Goal: Task Accomplishment & Management: Complete application form

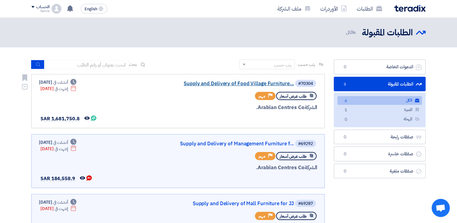
click at [201, 84] on link "Supply and Delivery of Food Village Furniture..." at bounding box center [233, 83] width 121 height 5
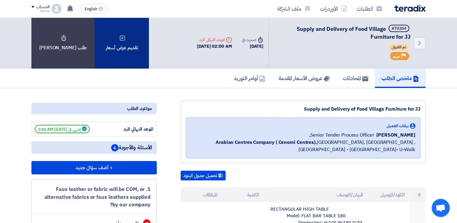
click at [117, 39] on div "تقديم عرض أسعار" at bounding box center [122, 43] width 54 height 51
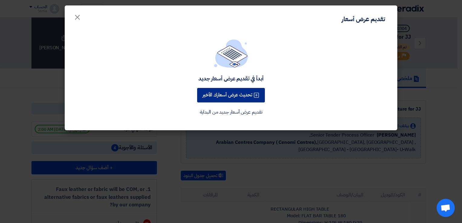
click at [214, 95] on button "تحديث عرض أسعارك الأخير" at bounding box center [231, 95] width 68 height 14
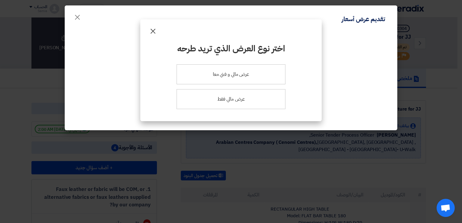
click at [149, 33] on span "×" at bounding box center [152, 31] width 7 height 18
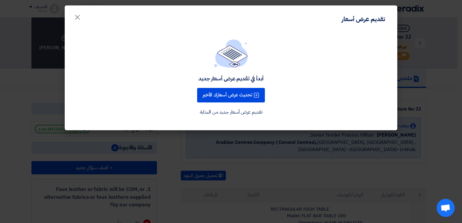
click at [296, 94] on div "أبدأ في تقديم عرض أسعار جديد تحديث عرض أسعارك الأخير تقديم عرض أسعار جديد من ال…" at bounding box center [231, 77] width 318 height 77
click at [78, 14] on span "×" at bounding box center [77, 17] width 7 height 18
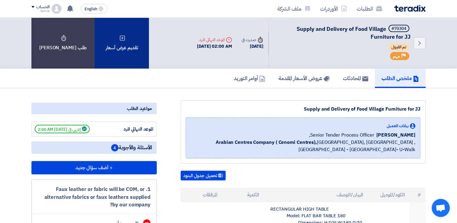
click at [120, 40] on use at bounding box center [122, 37] width 5 height 5
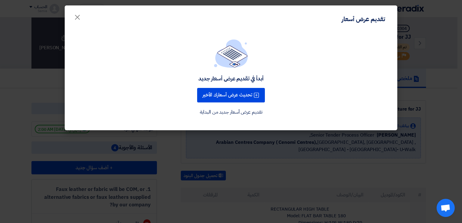
click at [249, 113] on link "تقديم عرض أسعار جديد من البداية" at bounding box center [231, 111] width 63 height 7
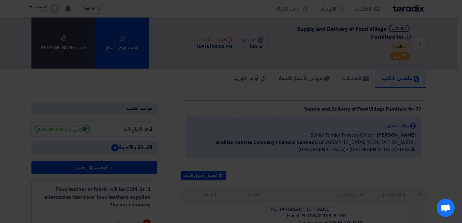
click at [249, 113] on div "أبدأ في تقديم عرض أسعار جديد تحديث عرض أسعارك الأخير تقديم عرض أسعار جديد من ال…" at bounding box center [231, 65] width 332 height 99
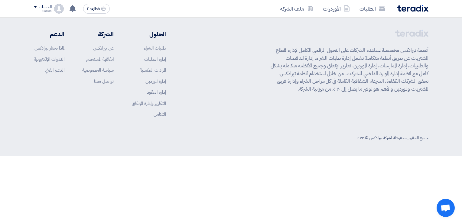
click at [243, 108] on app-shell "الطلبات الأوردرات ملف الشركة English EN تم مشاهدة العرض المقدم للطلب "Supply an…" at bounding box center [231, 87] width 462 height 139
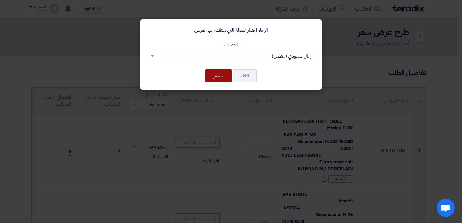
click at [220, 77] on button "استمر" at bounding box center [218, 75] width 26 height 13
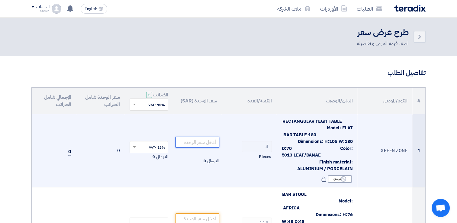
click at [198, 141] on input "number" at bounding box center [197, 142] width 44 height 11
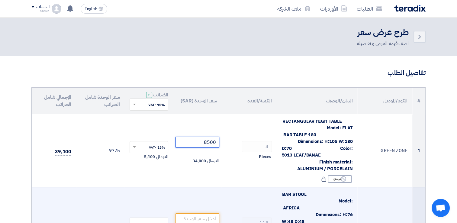
type input "8500"
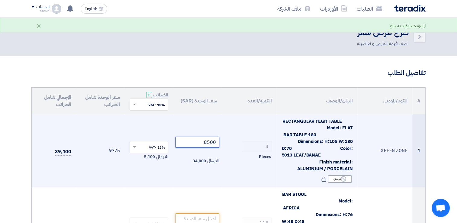
click at [213, 142] on input "8500" at bounding box center [197, 142] width 44 height 11
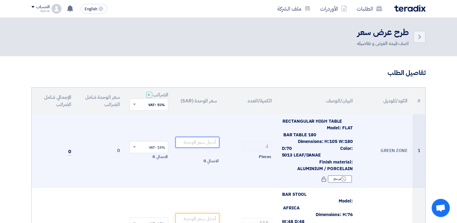
paste input "2125"
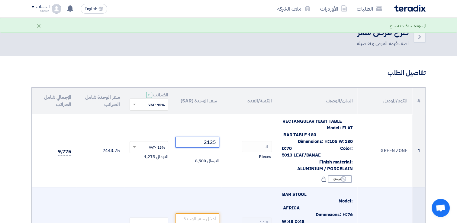
type input "2125"
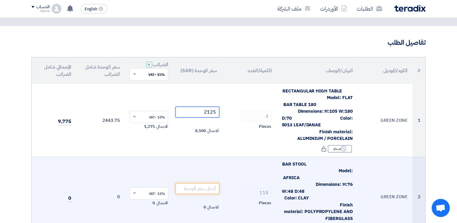
scroll to position [60, 0]
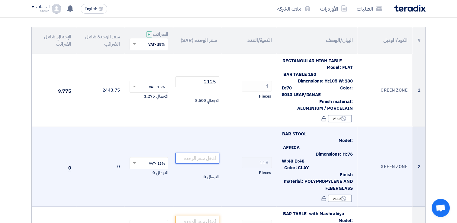
click at [196, 159] on input "number" at bounding box center [197, 158] width 44 height 11
paste input "741"
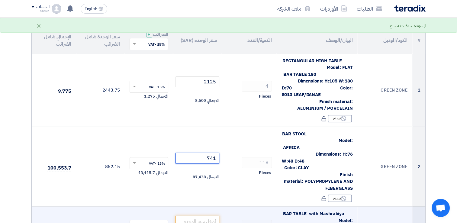
type input "741"
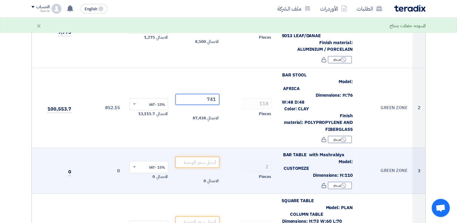
scroll to position [121, 0]
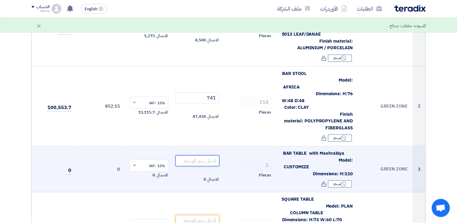
click at [207, 163] on input "number" at bounding box center [197, 160] width 44 height 11
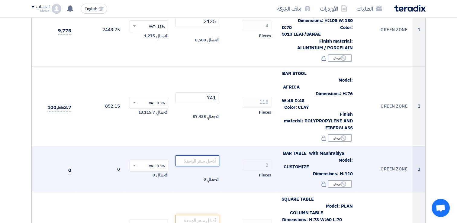
paste input "2012"
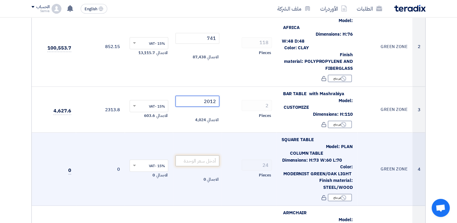
scroll to position [181, 0]
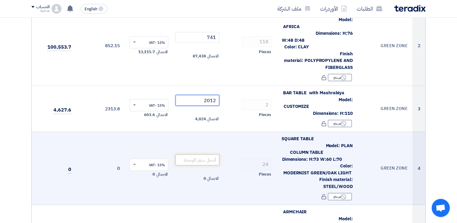
type input "2012"
click at [206, 156] on input "number" at bounding box center [197, 159] width 44 height 11
paste input "695"
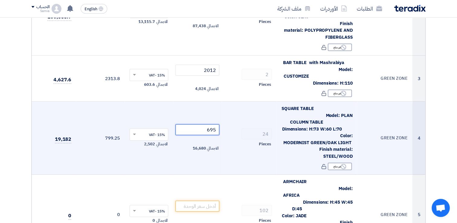
scroll to position [242, 0]
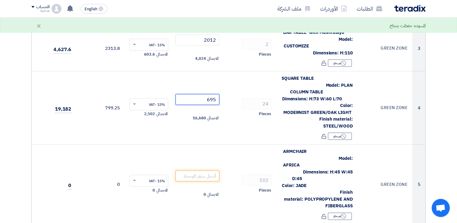
type input "695"
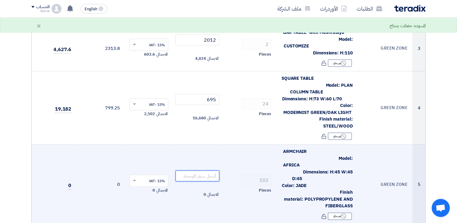
click at [201, 174] on input "number" at bounding box center [197, 175] width 44 height 11
paste input "470"
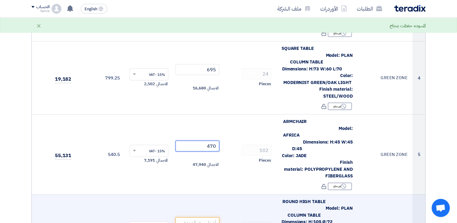
scroll to position [272, 0]
type input "470"
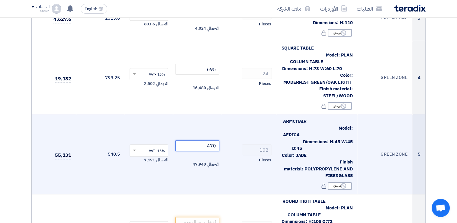
scroll to position [302, 0]
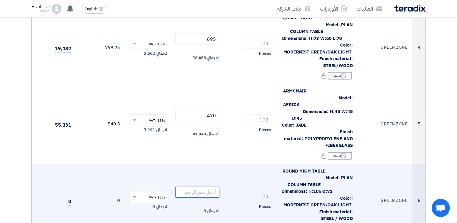
click at [195, 187] on input "number" at bounding box center [197, 192] width 44 height 11
paste input "959"
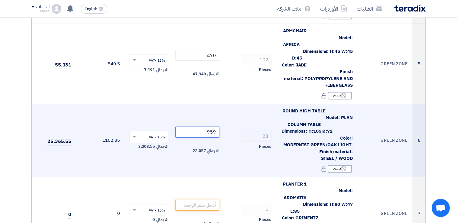
scroll to position [362, 0]
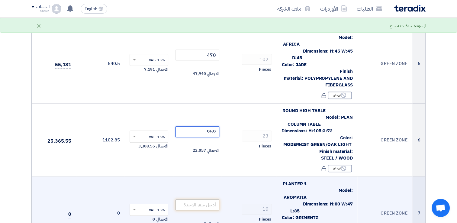
type input "959"
click at [210, 199] on input "number" at bounding box center [197, 204] width 44 height 11
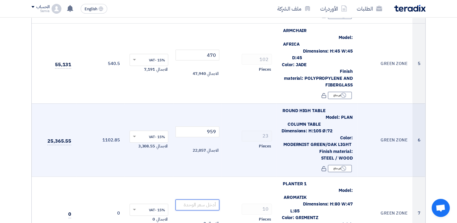
scroll to position [393, 0]
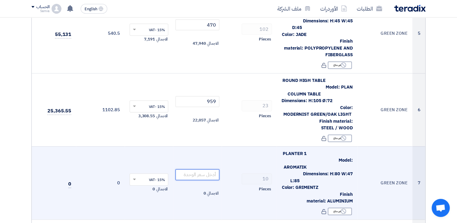
paste input "1150"
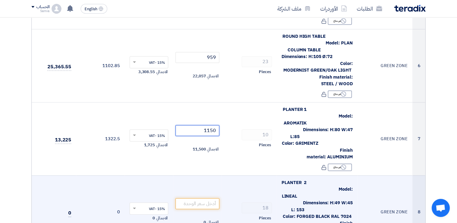
scroll to position [453, 0]
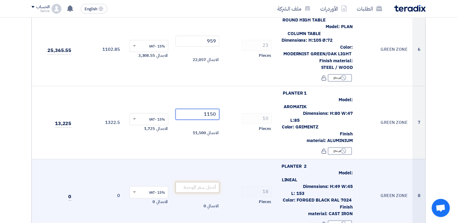
type input "1150"
click at [198, 182] on input "number" at bounding box center [197, 187] width 44 height 11
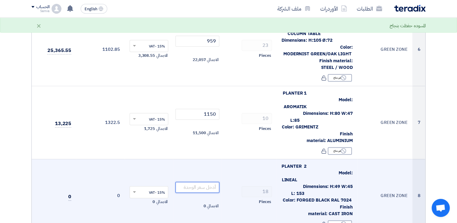
paste input "575"
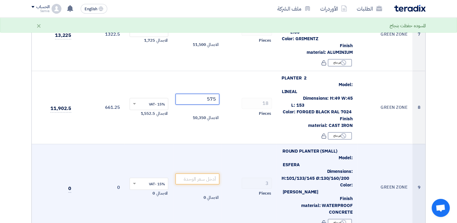
scroll to position [544, 0]
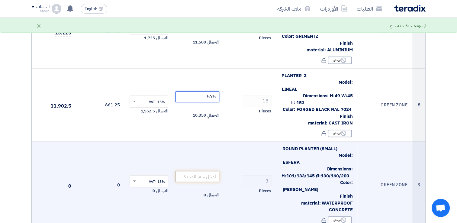
type input "575"
click at [198, 171] on input "number" at bounding box center [197, 176] width 44 height 11
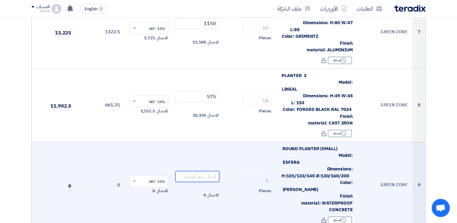
paste input "1035"
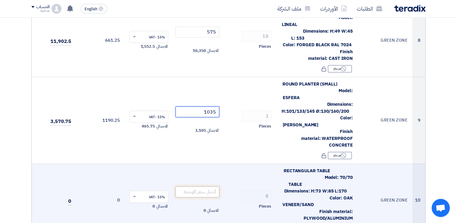
scroll to position [634, 0]
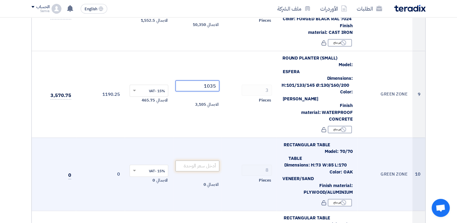
type input "1035"
click at [208, 160] on input "number" at bounding box center [197, 165] width 44 height 11
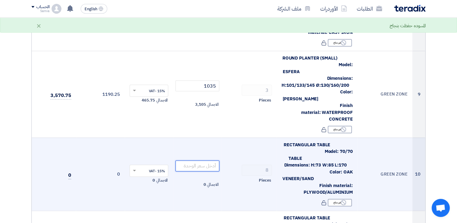
paste input "1691"
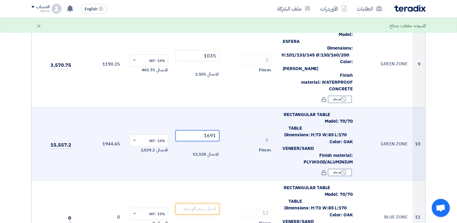
scroll to position [695, 0]
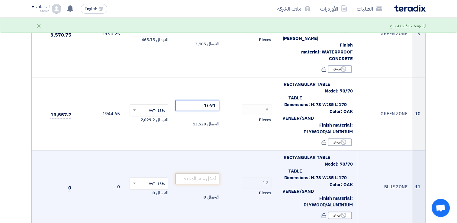
type input "1691"
click at [210, 173] on input "number" at bounding box center [197, 178] width 44 height 11
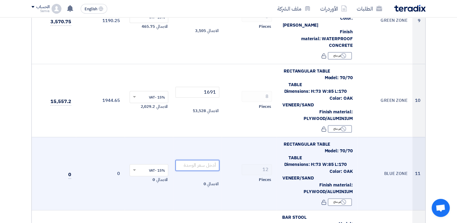
scroll to position [725, 0]
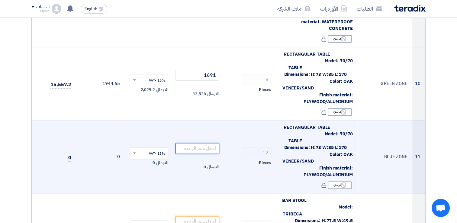
paste input "1691"
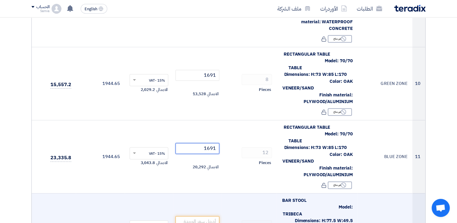
type input "1691"
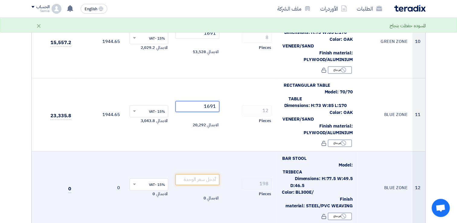
scroll to position [785, 0]
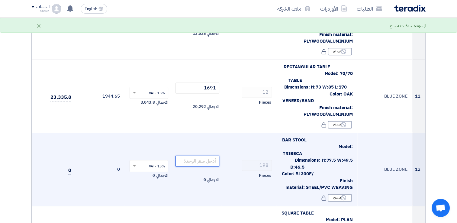
click at [191, 156] on input "number" at bounding box center [197, 161] width 44 height 11
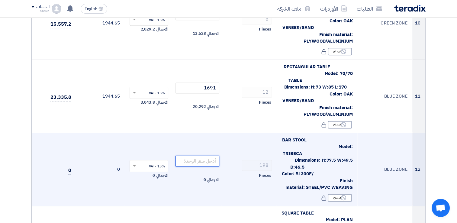
paste input "440"
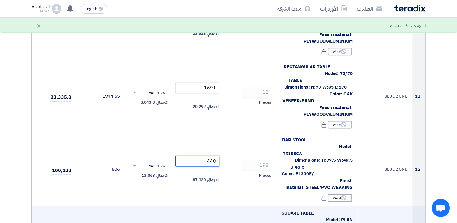
type input "440"
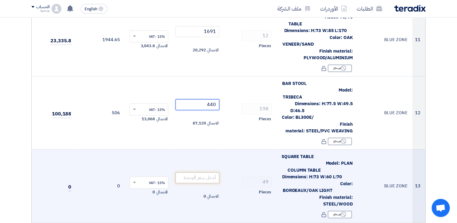
scroll to position [846, 0]
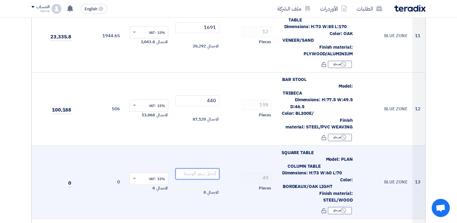
click at [209, 168] on input "number" at bounding box center [197, 173] width 44 height 11
paste input "695"
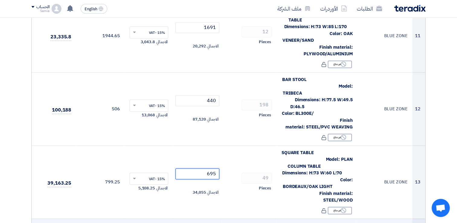
type input "695"
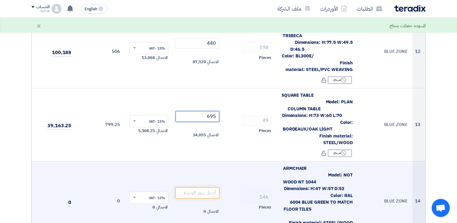
scroll to position [906, 0]
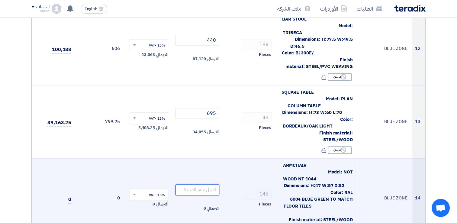
click at [204, 184] on input "number" at bounding box center [197, 189] width 44 height 11
paste input "399"
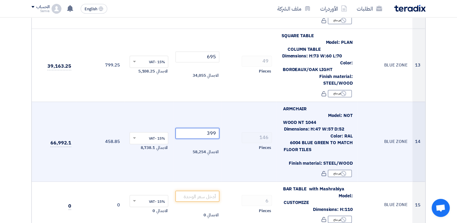
scroll to position [967, 0]
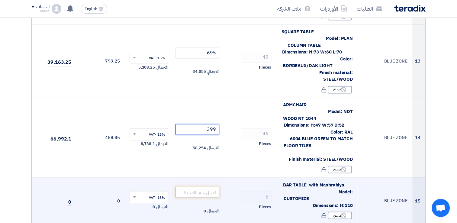
type input "399"
click at [207, 187] on input "number" at bounding box center [197, 192] width 44 height 11
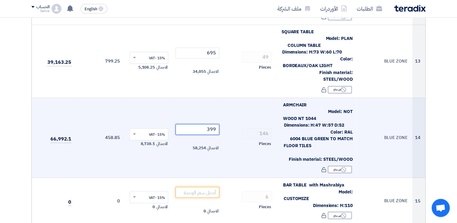
click at [212, 124] on input "399" at bounding box center [197, 129] width 44 height 11
paste input "695"
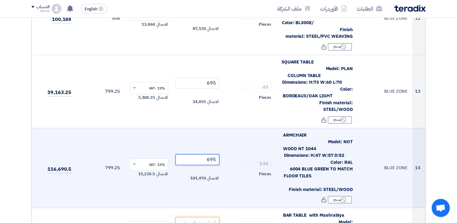
scroll to position [906, 0]
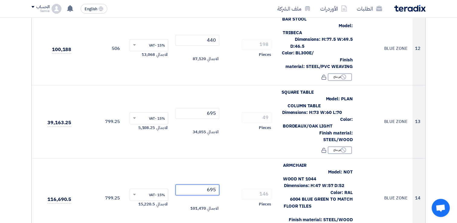
type input "695"
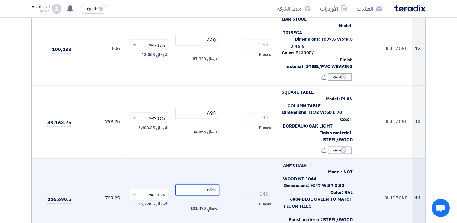
click at [214, 184] on input "695" at bounding box center [197, 189] width 44 height 11
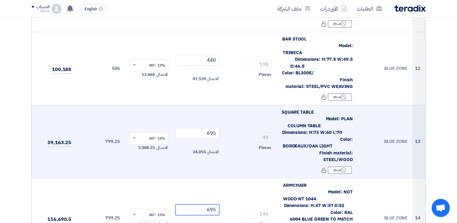
scroll to position [876, 0]
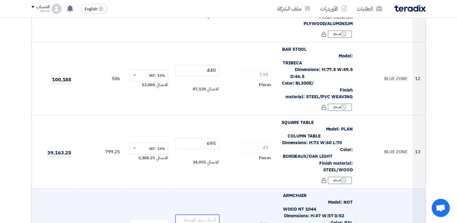
paste input "399"
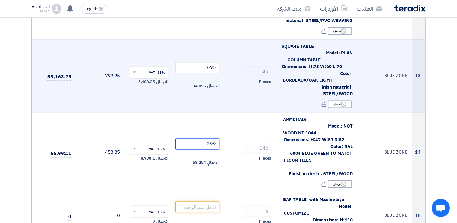
scroll to position [997, 0]
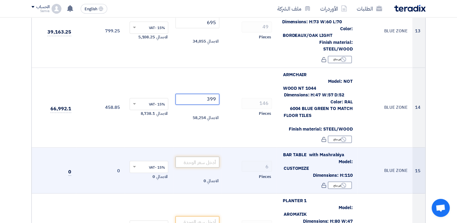
type input "399"
click at [208, 156] on input "number" at bounding box center [197, 161] width 44 height 11
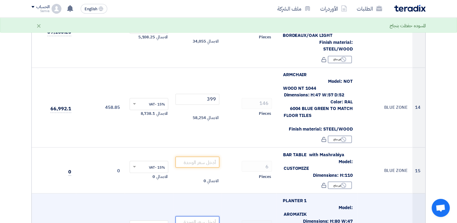
click at [205, 216] on input "number" at bounding box center [197, 221] width 44 height 11
paste input "2012"
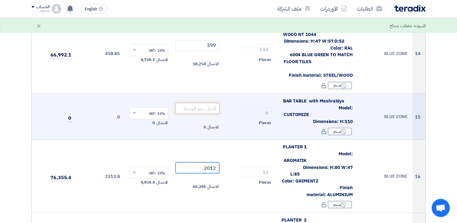
scroll to position [1027, 0]
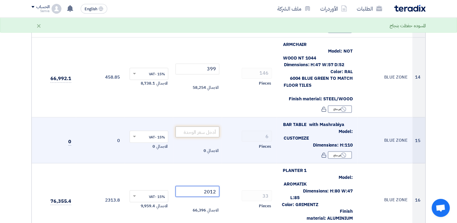
type input "2012"
click at [198, 126] on input "number" at bounding box center [197, 131] width 44 height 11
paste input "2012"
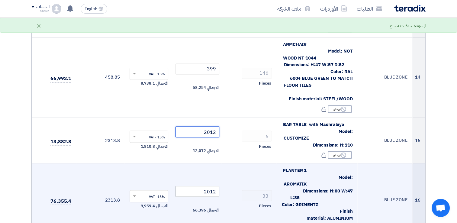
type input "2012"
click at [207, 186] on input "2012" at bounding box center [197, 191] width 44 height 11
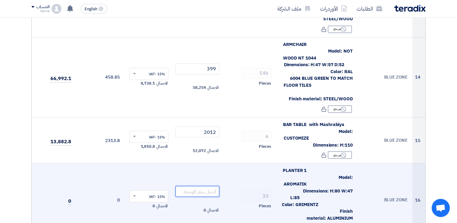
paste input "1150"
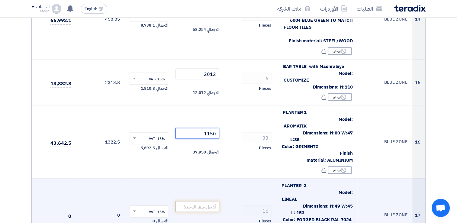
scroll to position [1087, 0]
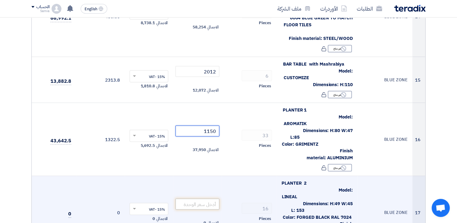
type input "1150"
click at [210, 198] on input "number" at bounding box center [197, 203] width 44 height 11
paste input "575"
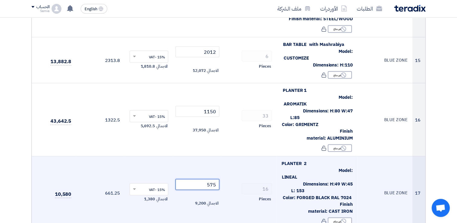
scroll to position [1118, 0]
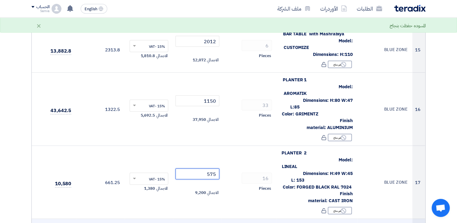
type input "575"
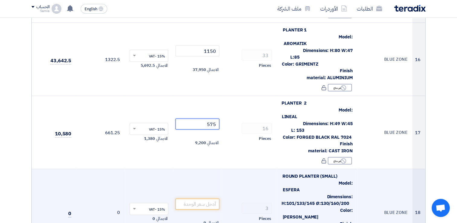
scroll to position [1178, 0]
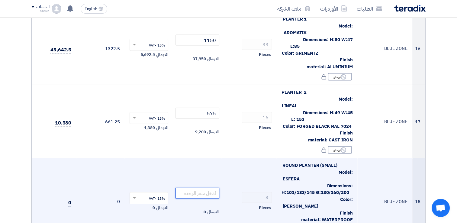
click at [203, 188] on input "number" at bounding box center [197, 193] width 44 height 11
paste input "1035"
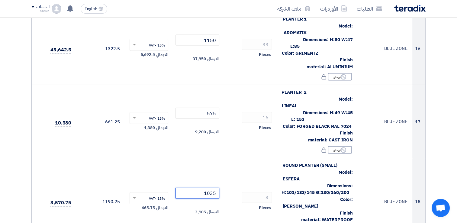
type input "1035"
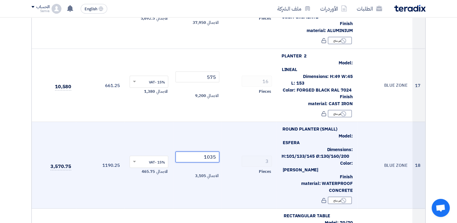
scroll to position [1238, 0]
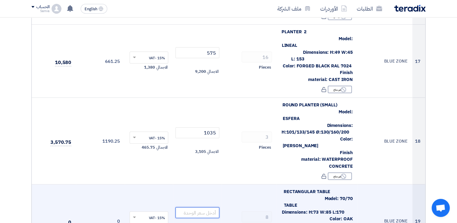
click at [214, 207] on input "number" at bounding box center [197, 212] width 44 height 11
paste input "1691"
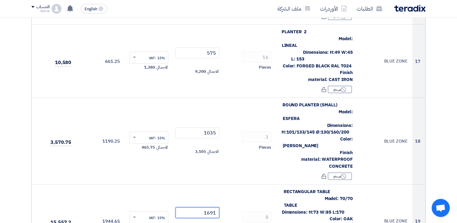
type input "1691"
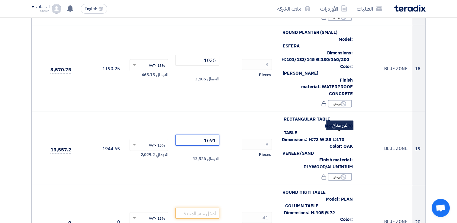
scroll to position [1329, 0]
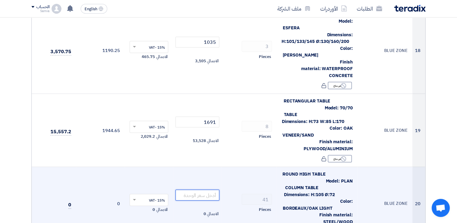
click at [213, 190] on input "number" at bounding box center [197, 195] width 44 height 11
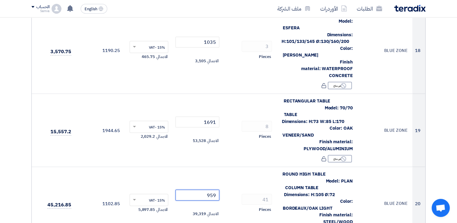
type input "959"
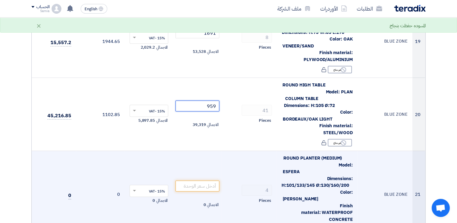
scroll to position [1420, 0]
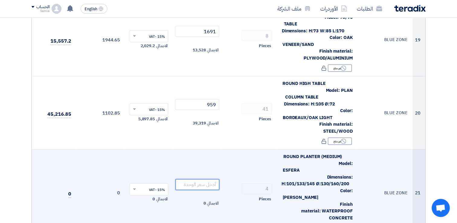
click at [210, 179] on input "number" at bounding box center [197, 184] width 44 height 11
paste input "1725"
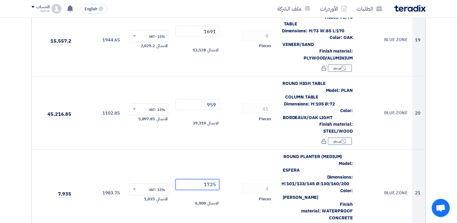
type input "1725"
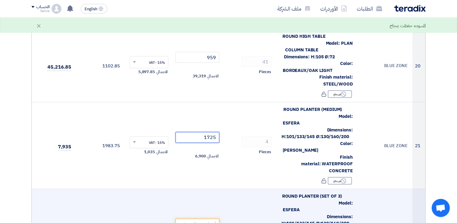
scroll to position [1480, 0]
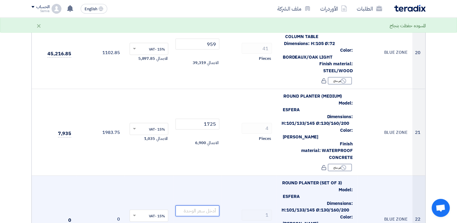
click at [209, 205] on input "number" at bounding box center [197, 210] width 44 height 11
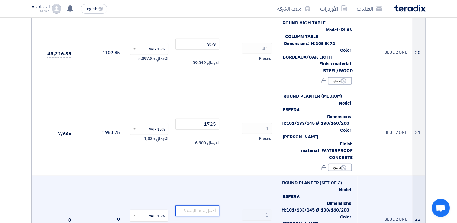
paste input "6215"
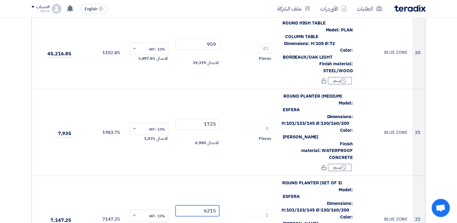
type input "6215"
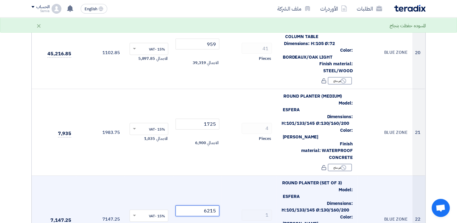
scroll to position [1510, 0]
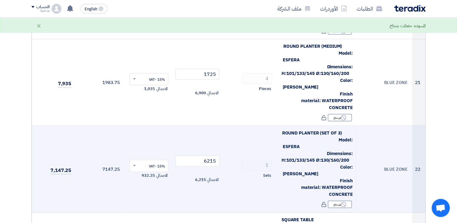
scroll to position [1540, 0]
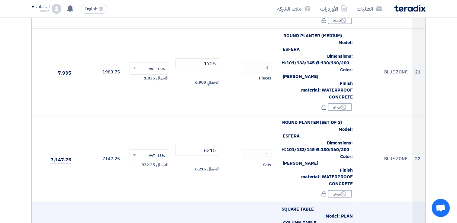
paste input "695"
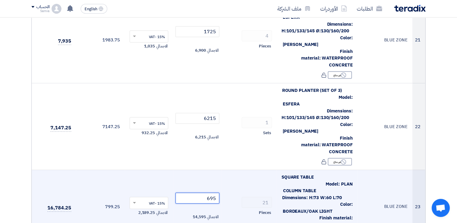
scroll to position [1601, 0]
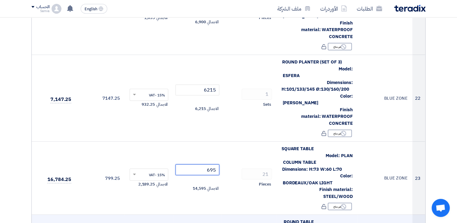
type input "695"
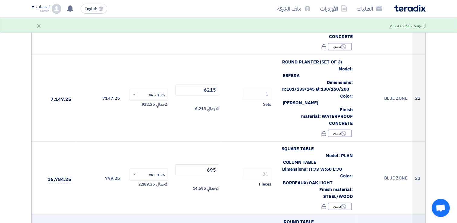
paste input "589"
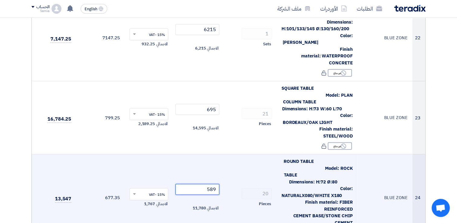
scroll to position [1691, 0]
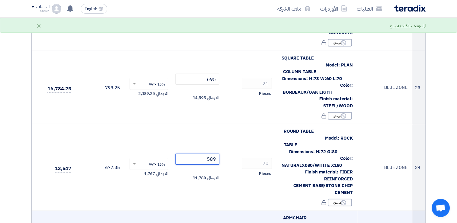
paste input "470"
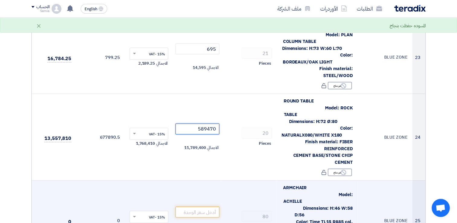
type input "589"
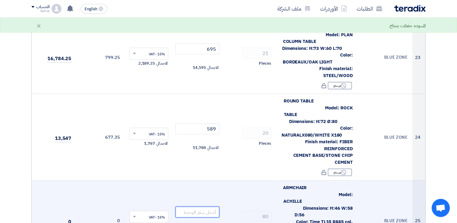
click at [201, 207] on input "number" at bounding box center [197, 212] width 44 height 11
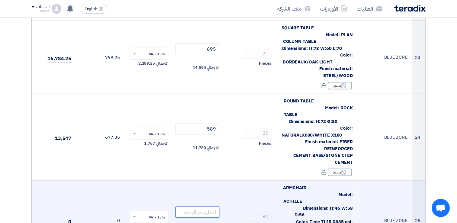
paste input "470"
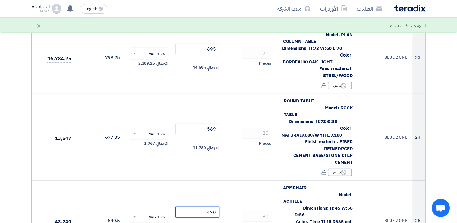
type input "470"
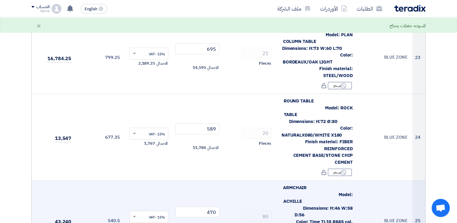
paste input "2125"
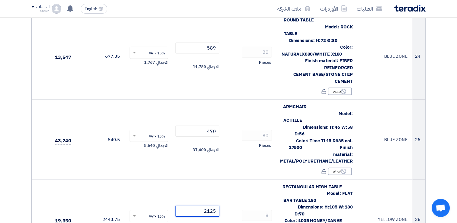
scroll to position [1812, 0]
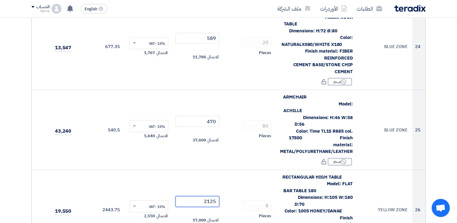
type input "2125"
paste input "440"
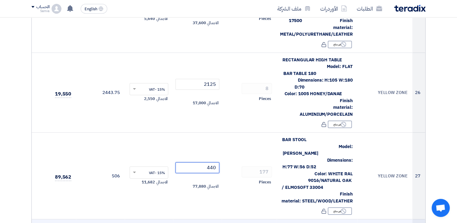
scroll to position [1933, 0]
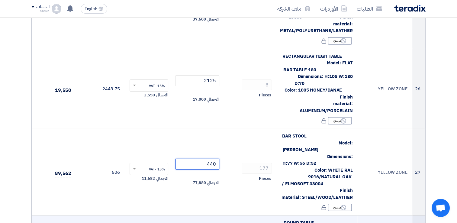
type input "440"
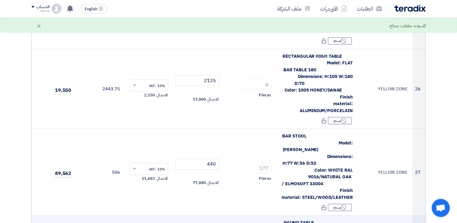
paste input "589"
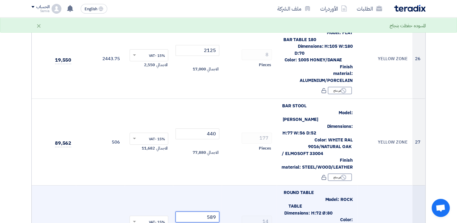
scroll to position [2024, 0]
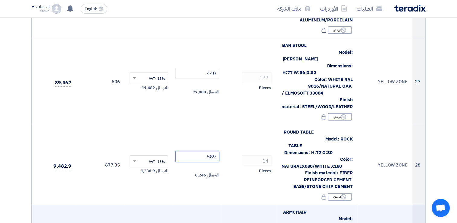
type input "589"
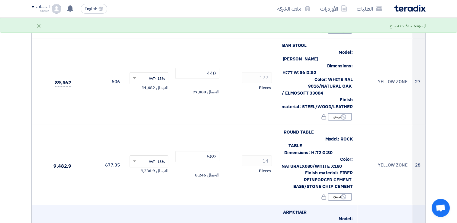
paste input "1134"
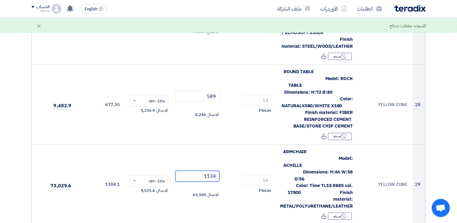
type input "1134"
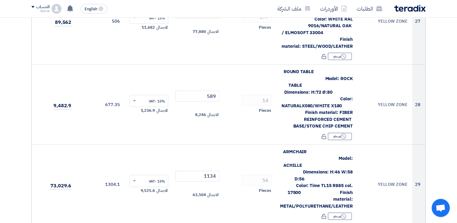
paste input "695"
type input "695"
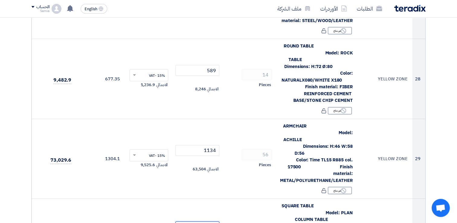
scroll to position [2144, 0]
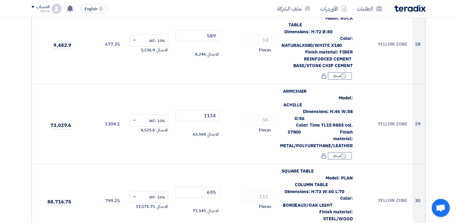
paste input "470"
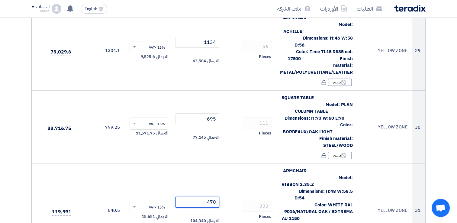
scroll to position [2235, 0]
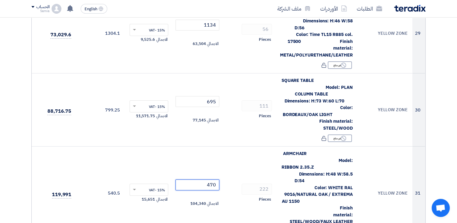
type input "470"
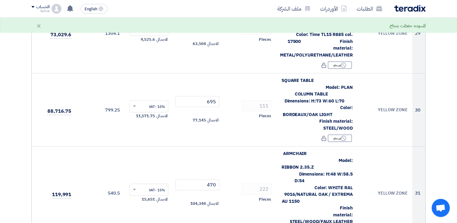
paste input "2127"
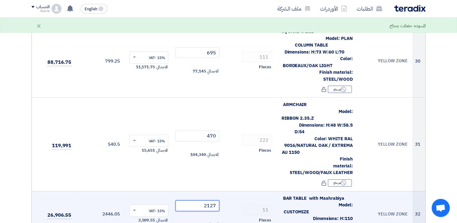
scroll to position [2295, 0]
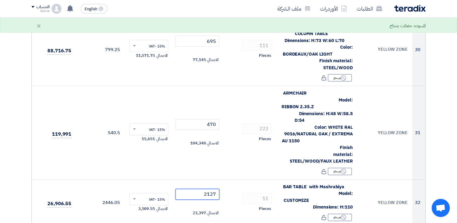
type input "2127"
paste input "1150"
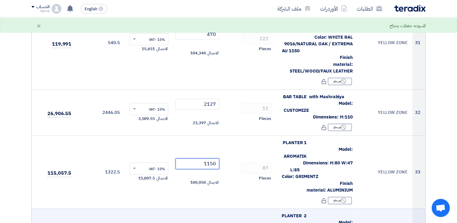
scroll to position [2386, 0]
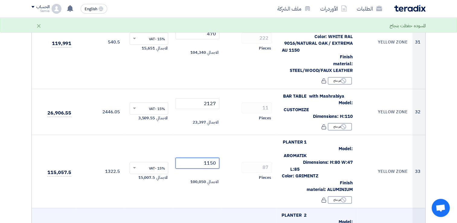
type input "1150"
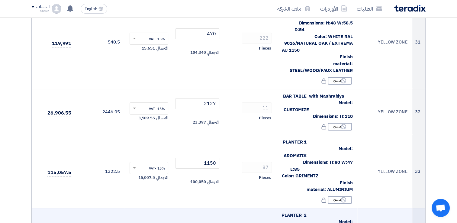
paste input "575"
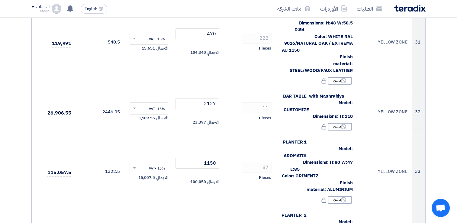
type input "575"
drag, startPoint x: 209, startPoint y: 213, endPoint x: 210, endPoint y: 208, distance: 4.6
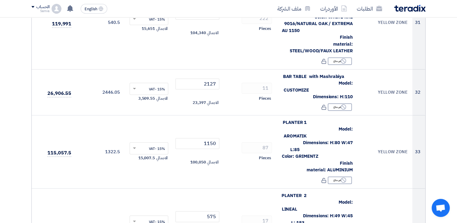
scroll to position [2416, 0]
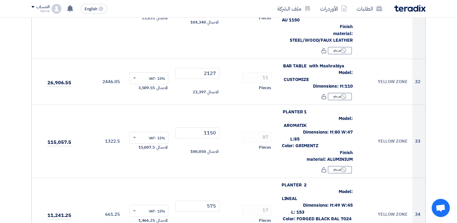
paste input "1725"
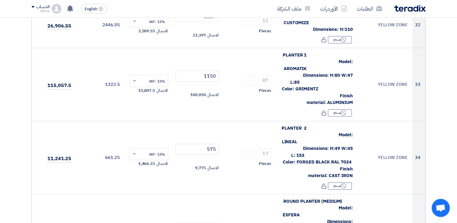
scroll to position [2477, 0]
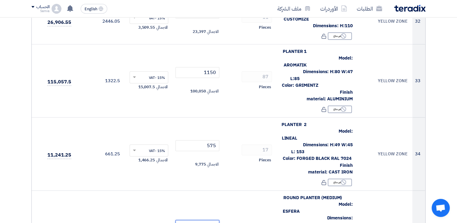
type input "1725"
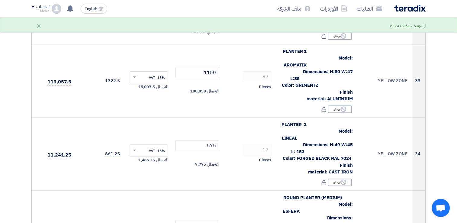
paste input "1035"
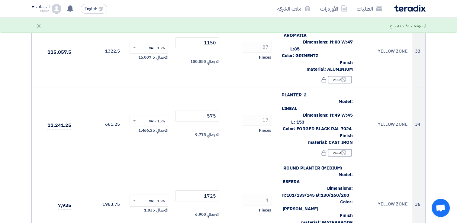
scroll to position [2567, 0]
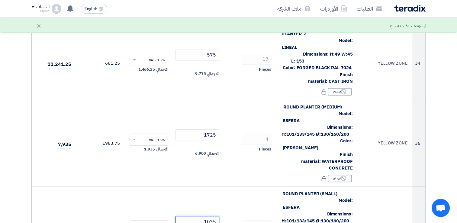
type input "1035"
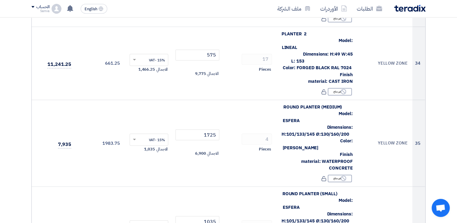
paste input "6215"
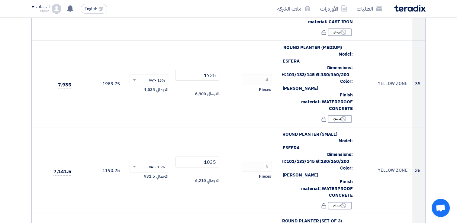
scroll to position [2628, 0]
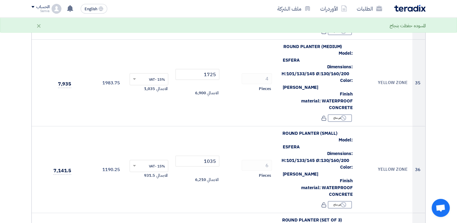
type input "6215"
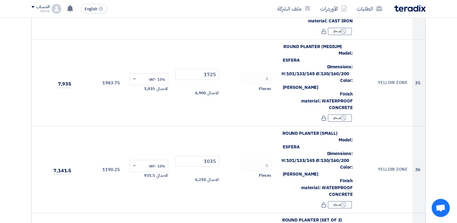
paste input "959"
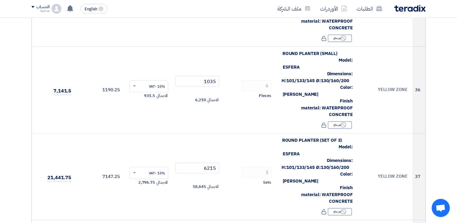
scroll to position [2718, 0]
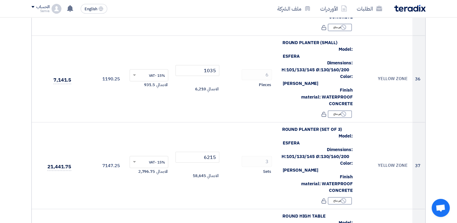
type input "959"
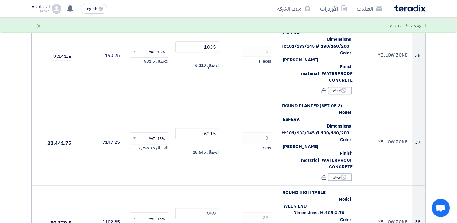
scroll to position [2748, 0]
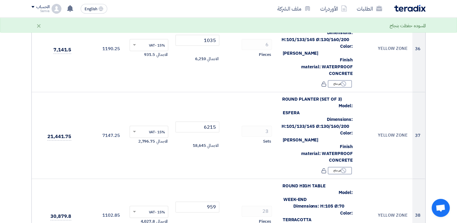
paste input "9000"
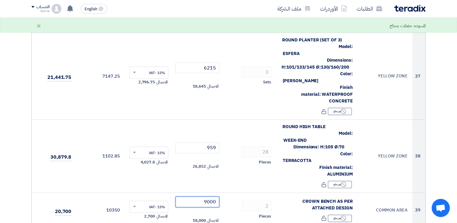
scroll to position [2809, 0]
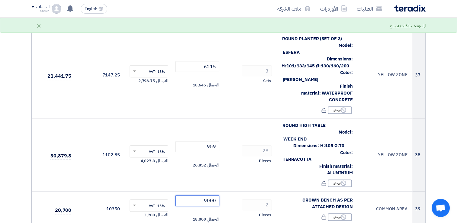
type input "9000"
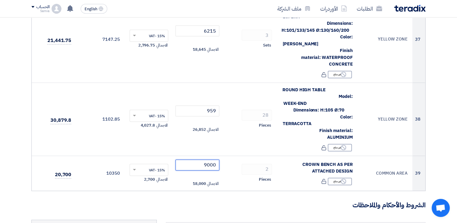
scroll to position [2856, 0]
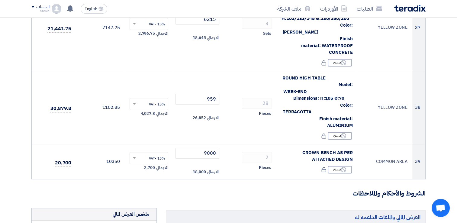
click at [0, 0] on input "file" at bounding box center [0, 0] width 0 height 0
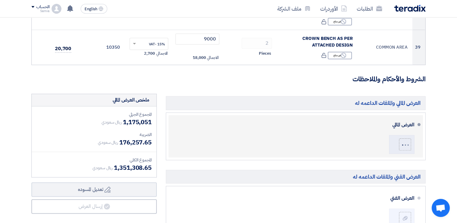
scroll to position [3007, 0]
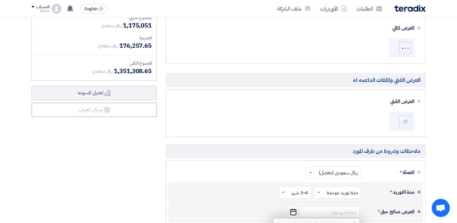
scroll to position [3068, 0]
click at [354, 221] on span "button" at bounding box center [354, 224] width 3 height 7
select select "9"
type input "[DATE]"
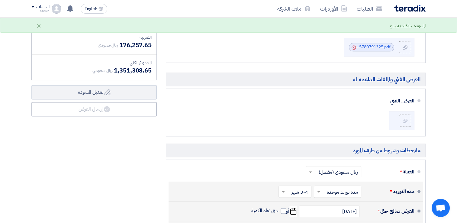
type input "50"
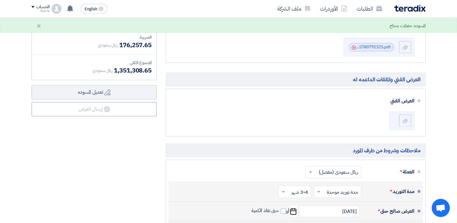
type input "50"
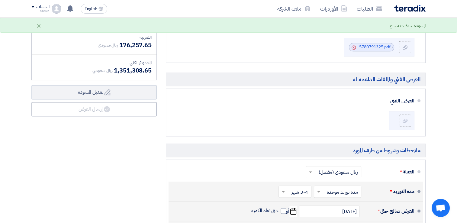
type input "7"
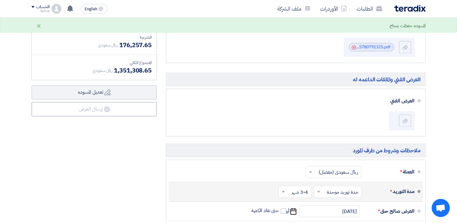
scroll to position [0, -46]
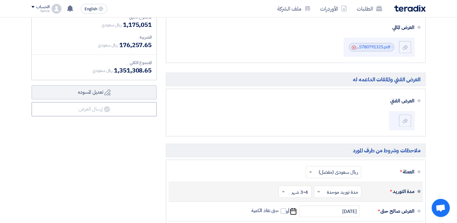
drag, startPoint x: 399, startPoint y: 133, endPoint x: 428, endPoint y: 135, distance: 28.7
click at [428, 135] on div "العرض المالي والملفات الداعمه له [PERSON_NAME] File Cancel" at bounding box center [295, 159] width 269 height 326
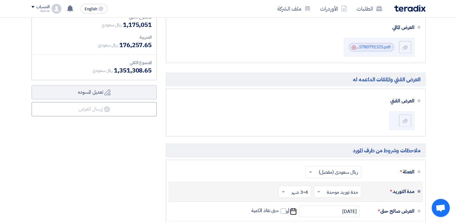
drag, startPoint x: 408, startPoint y: 134, endPoint x: 422, endPoint y: 135, distance: 13.6
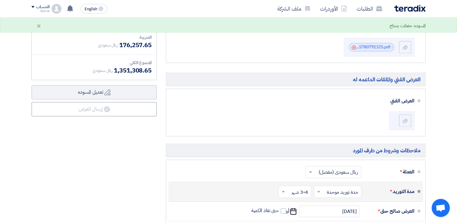
scroll to position [0, 0]
drag, startPoint x: 391, startPoint y: 133, endPoint x: 414, endPoint y: 135, distance: 23.1
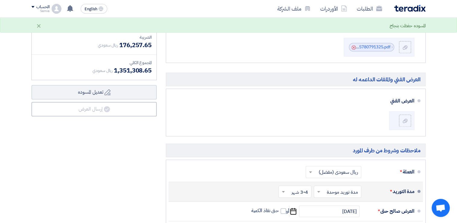
scroll to position [0, -2]
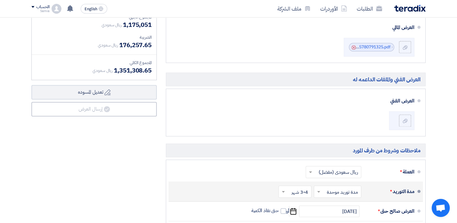
type input "kindly note that: this quotation is based on the "first option" we shared with …"
type input "after adjustments we ensured the pricing remains competitive"
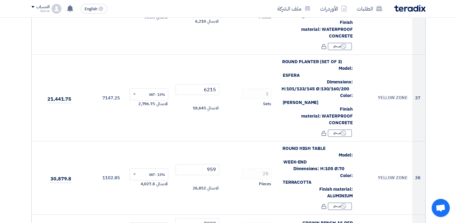
scroll to position [2877, 0]
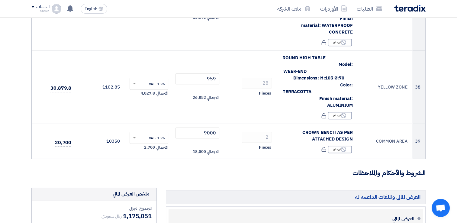
click at [0, 0] on input "file" at bounding box center [0, 0] width 0 height 0
